Goal: Information Seeking & Learning: Find specific page/section

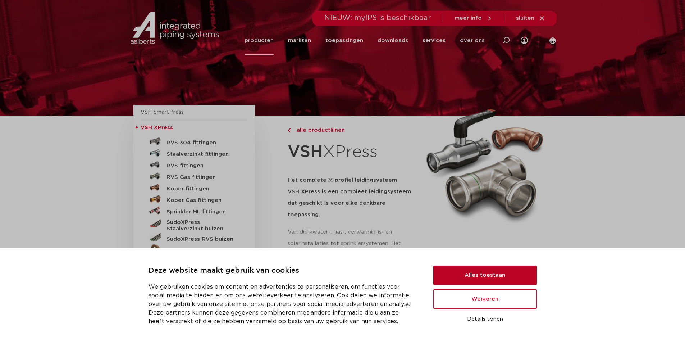
click at [477, 278] on button "Alles toestaan" at bounding box center [485, 274] width 104 height 19
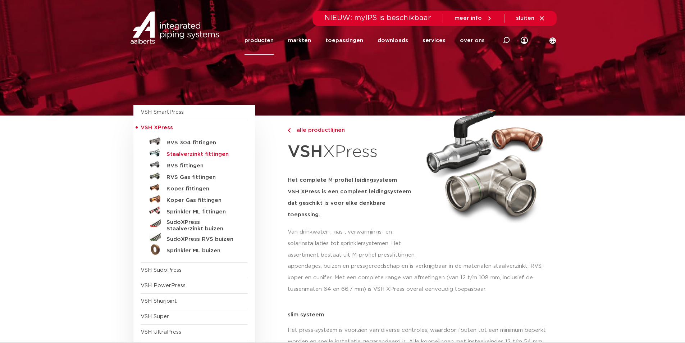
click at [180, 155] on h5 "Staalverzinkt fittingen" at bounding box center [202, 154] width 71 height 6
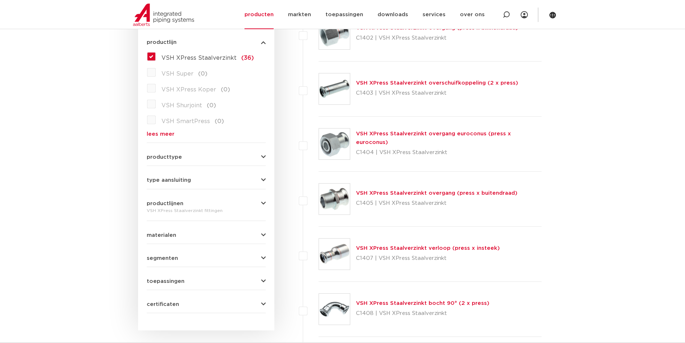
scroll to position [252, 0]
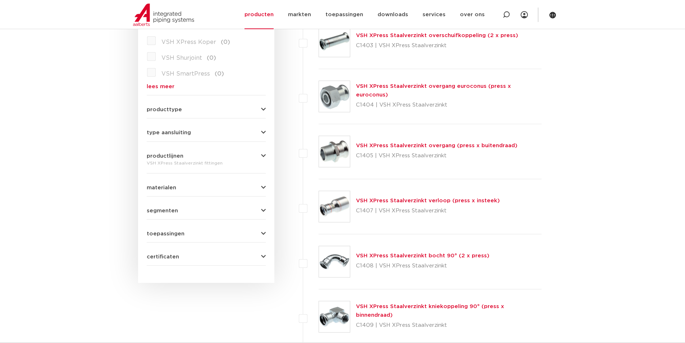
click at [198, 135] on button "type aansluiting" at bounding box center [206, 132] width 119 height 5
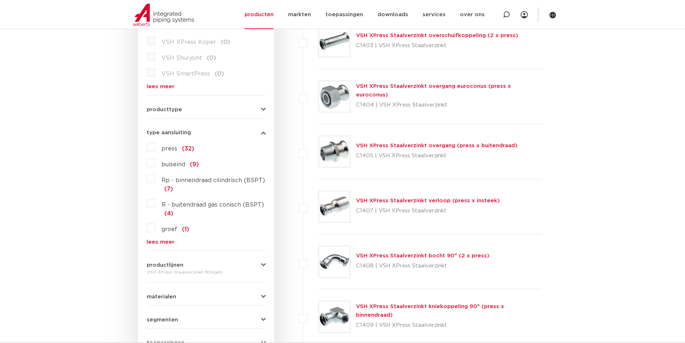
click at [156, 148] on label "press (32)" at bounding box center [175, 147] width 38 height 12
click at [0, 0] on input "press (32)" at bounding box center [0, 0] width 0 height 0
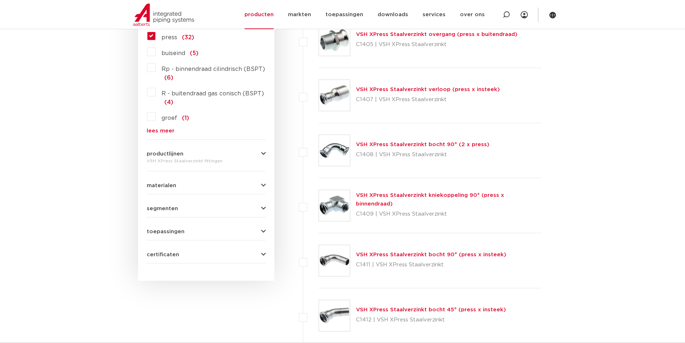
scroll to position [396, 0]
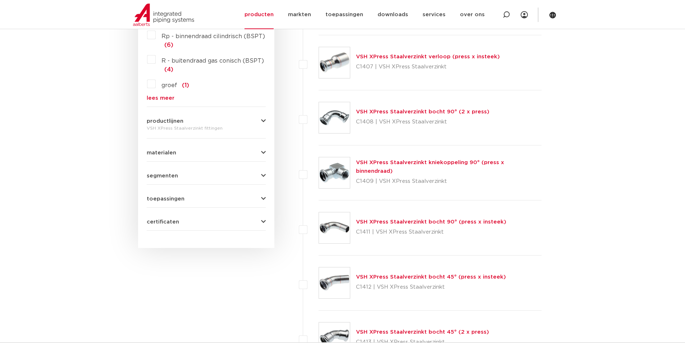
click at [262, 197] on icon "button" at bounding box center [263, 198] width 5 height 5
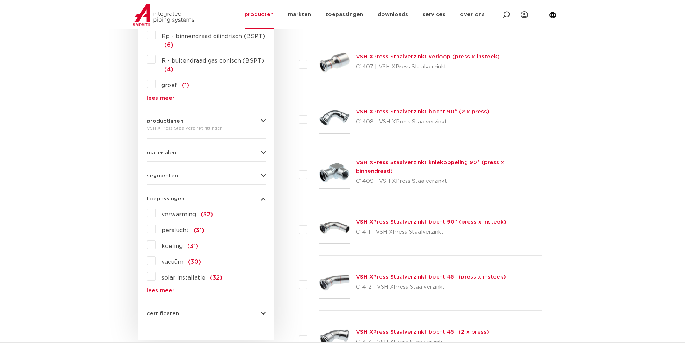
click at [262, 196] on icon "button" at bounding box center [263, 198] width 5 height 5
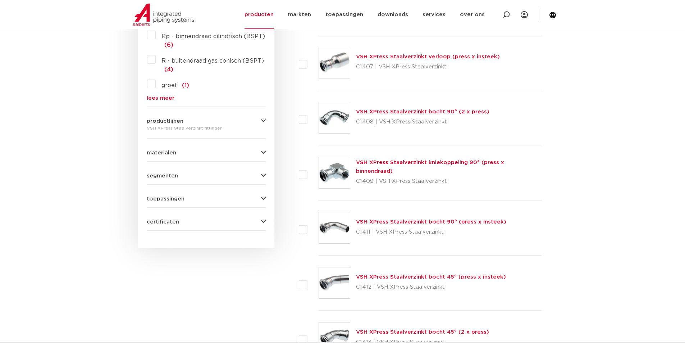
click at [264, 177] on icon "button" at bounding box center [263, 175] width 5 height 5
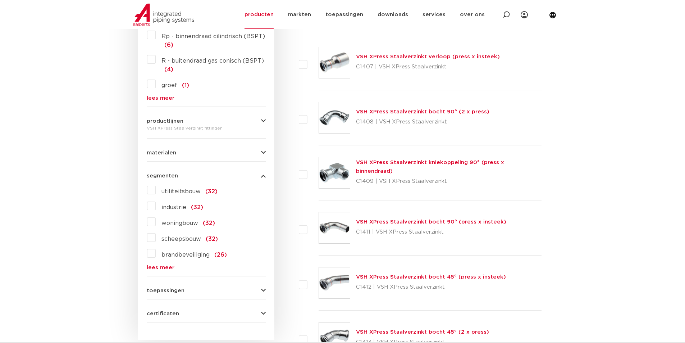
click at [264, 174] on icon "button" at bounding box center [263, 175] width 5 height 5
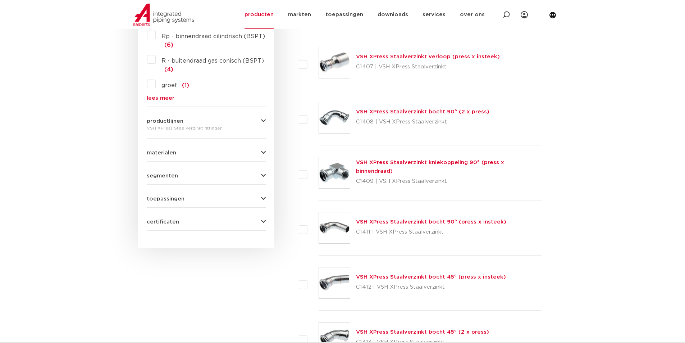
click at [264, 150] on icon "button" at bounding box center [263, 152] width 5 height 5
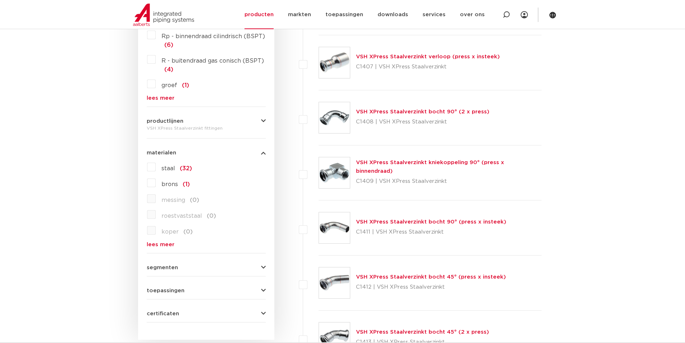
click at [263, 150] on icon "button" at bounding box center [263, 152] width 5 height 5
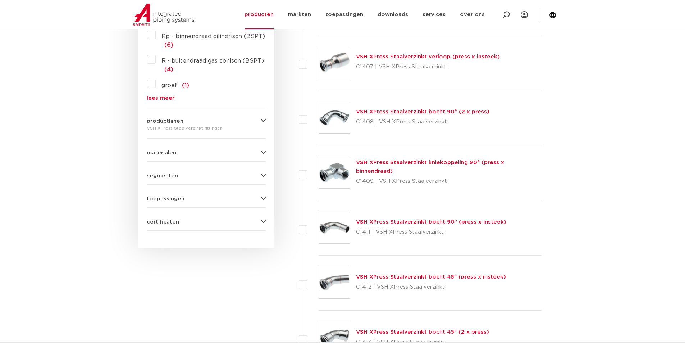
click at [264, 122] on icon "button" at bounding box center [263, 120] width 5 height 5
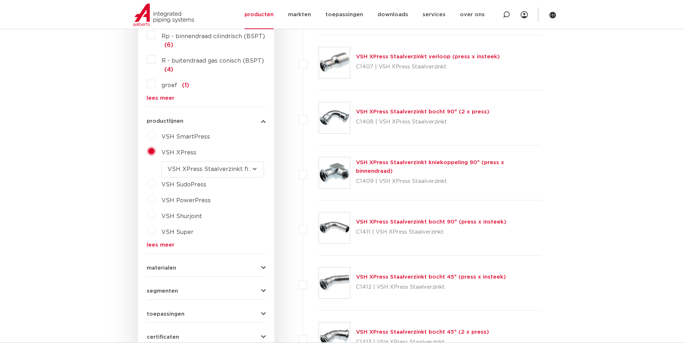
click at [264, 119] on icon "button" at bounding box center [263, 120] width 5 height 5
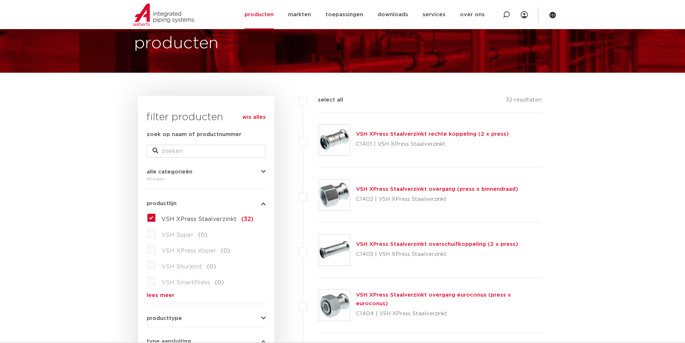
scroll to position [36, 0]
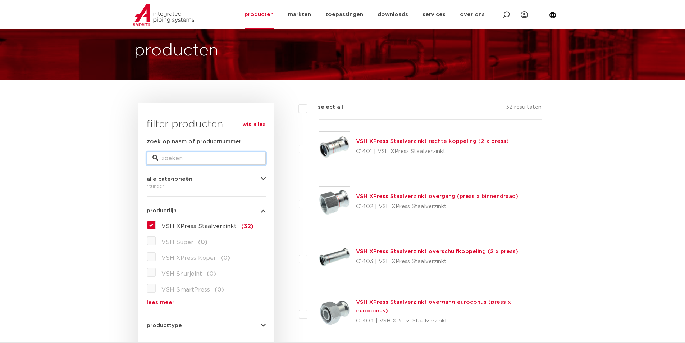
click at [198, 159] on input "zoek op naam of productnummer" at bounding box center [206, 158] width 119 height 13
type input "28"
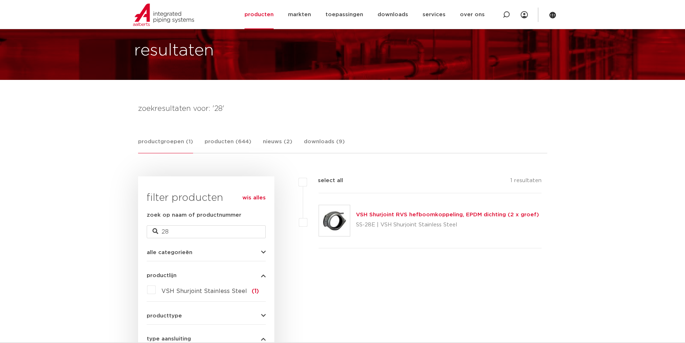
scroll to position [36, 0]
